Goal: Information Seeking & Learning: Understand process/instructions

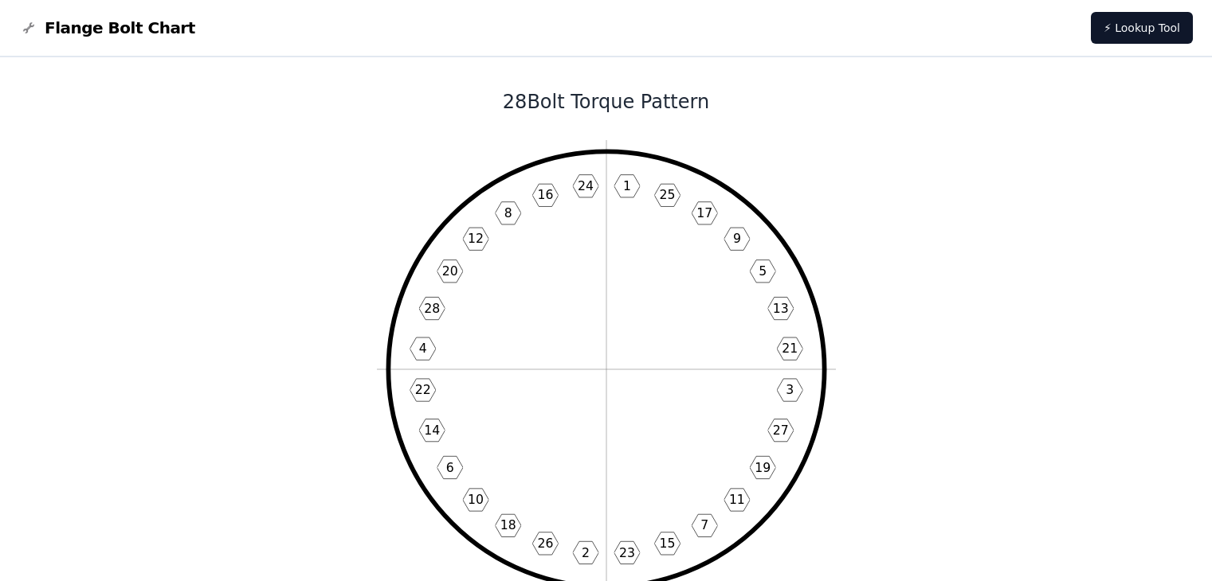
scroll to position [80, 0]
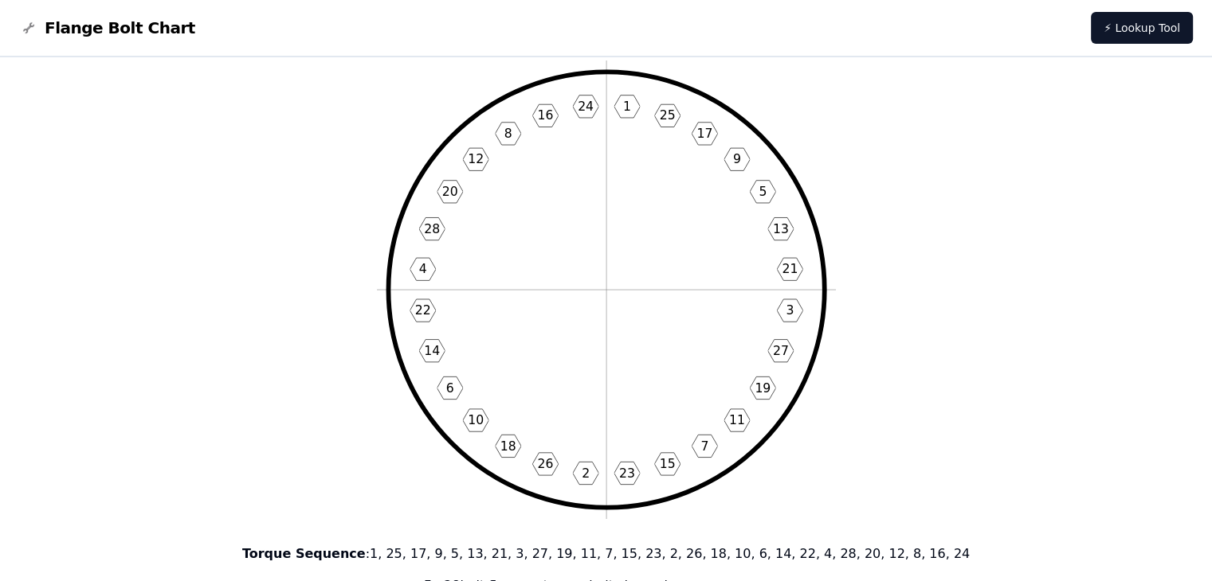
drag, startPoint x: 567, startPoint y: 258, endPoint x: 542, endPoint y: 249, distance: 27.0
drag, startPoint x: 542, startPoint y: 249, endPoint x: 491, endPoint y: 249, distance: 51.0
click at [491, 249] on icon "1 25 17 9 5 13 21 3 27 19 11 7 15 23 2 26 18 10 6 14 22 4 28 20 12 8 16 24" at bounding box center [606, 290] width 459 height 459
click at [433, 243] on icon "1 25 17 9 5 13 21 3 27 19 11 7 15 23 2 26 18 10 6 14 22 4 28 20 12 8 16 24" at bounding box center [606, 290] width 459 height 459
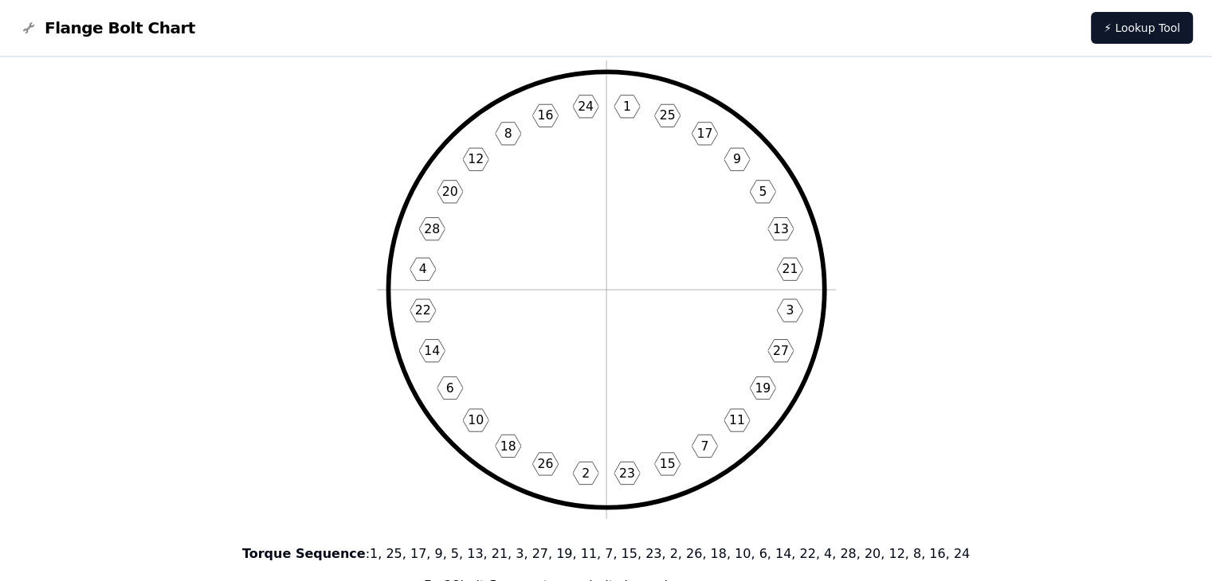
drag, startPoint x: 433, startPoint y: 243, endPoint x: 282, endPoint y: 227, distance: 152.2
drag, startPoint x: 305, startPoint y: 113, endPoint x: 748, endPoint y: 351, distance: 502.8
drag, startPoint x: 1059, startPoint y: 263, endPoint x: 855, endPoint y: 178, distance: 220.7
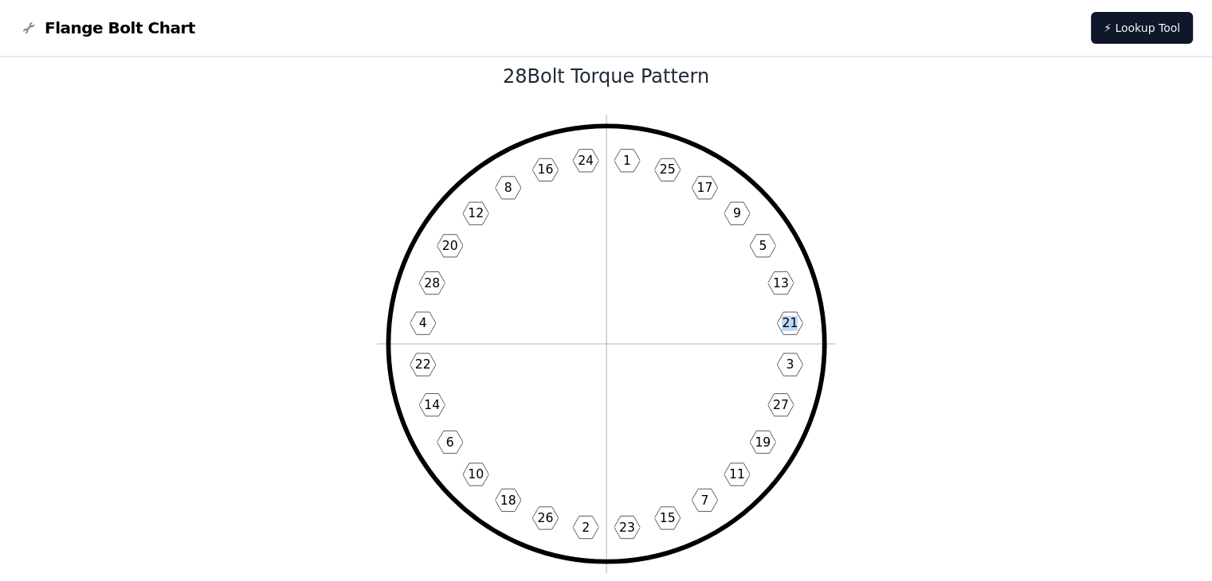
scroll to position [0, 0]
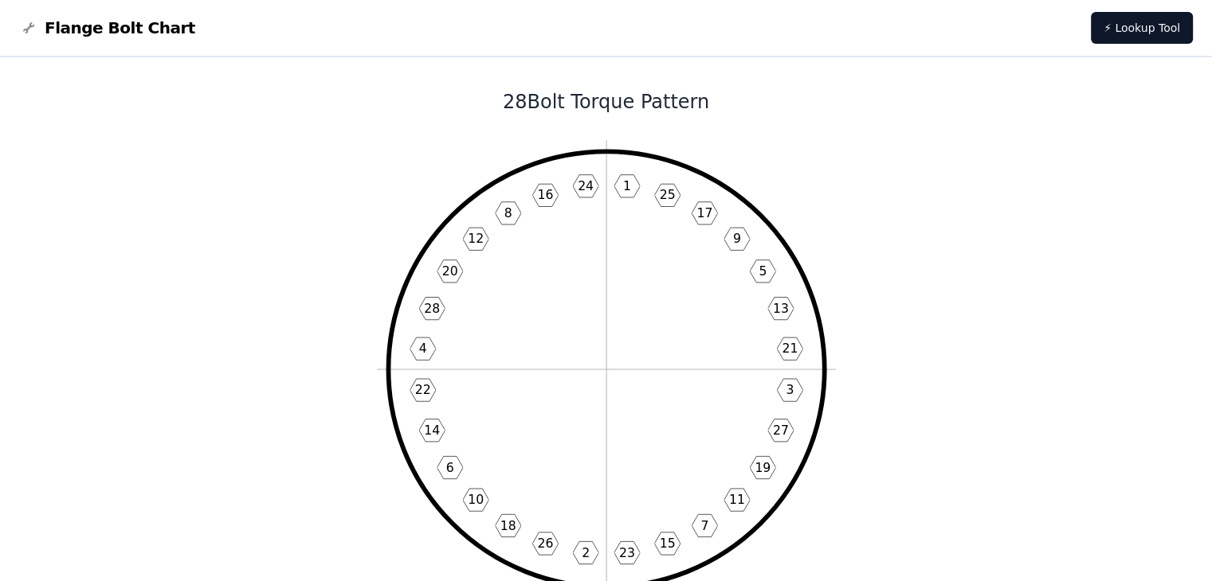
click at [506, 106] on h1 "28 Bolt Torque Pattern" at bounding box center [605, 101] width 855 height 25
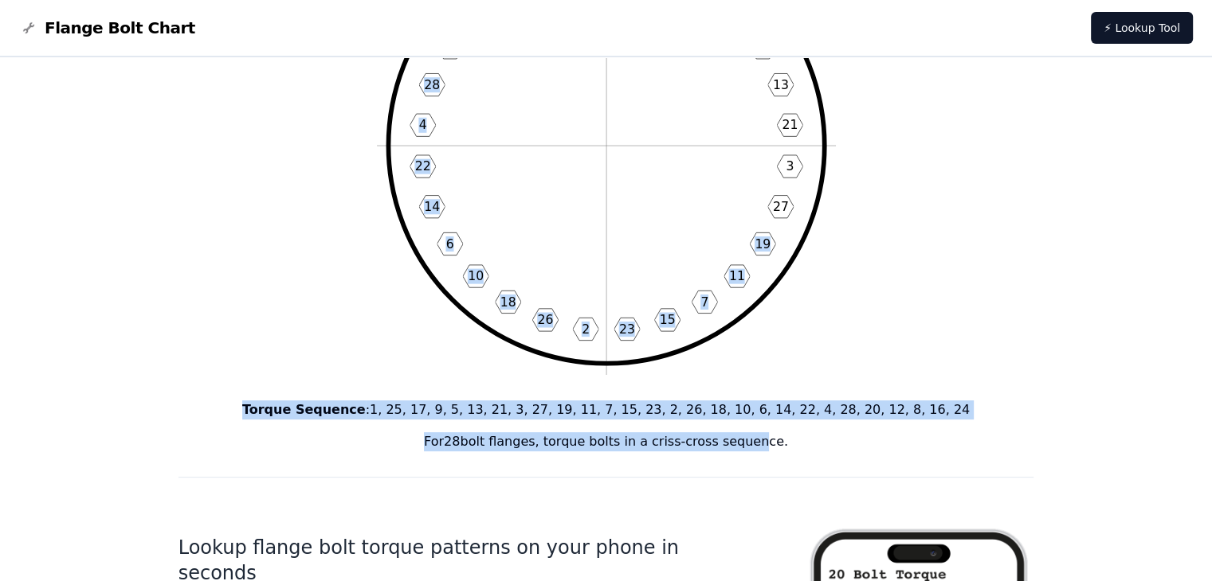
drag, startPoint x: 761, startPoint y: 583, endPoint x: 738, endPoint y: 618, distance: 42.0
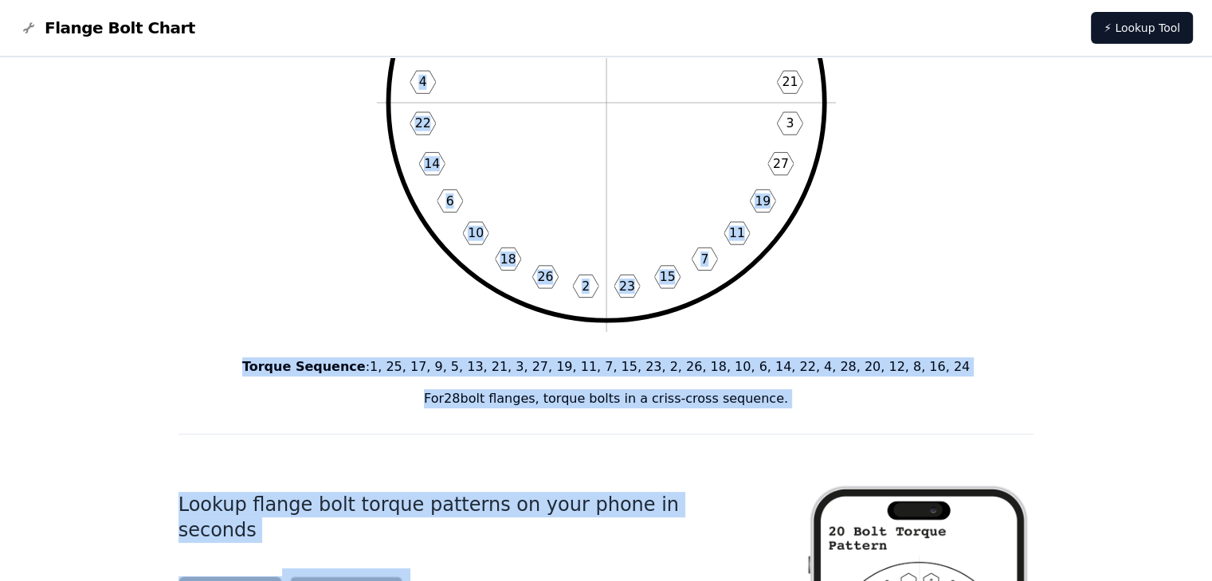
drag, startPoint x: 738, startPoint y: 618, endPoint x: 973, endPoint y: 268, distance: 421.3
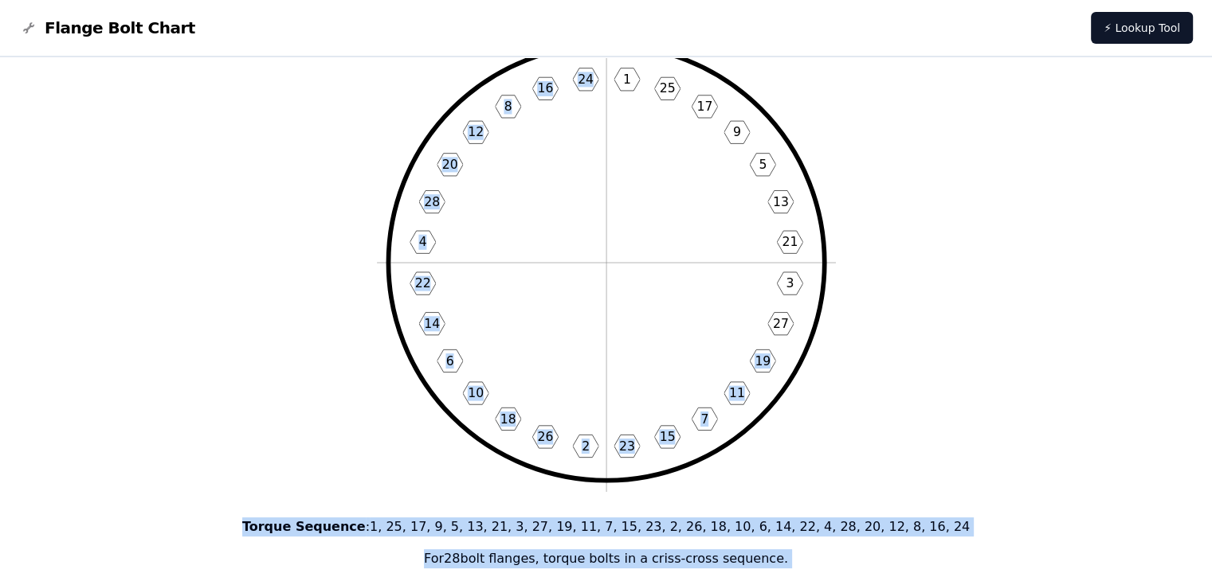
scroll to position [0, 0]
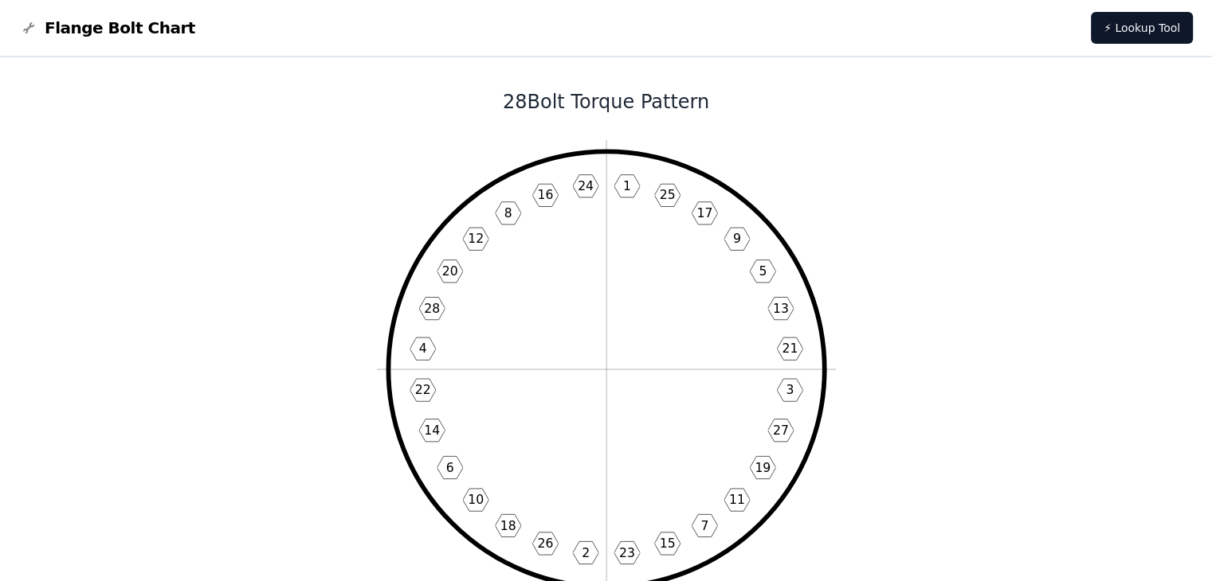
drag, startPoint x: 538, startPoint y: 307, endPoint x: 137, endPoint y: 213, distance: 412.3
